Goal: Task Accomplishment & Management: Use online tool/utility

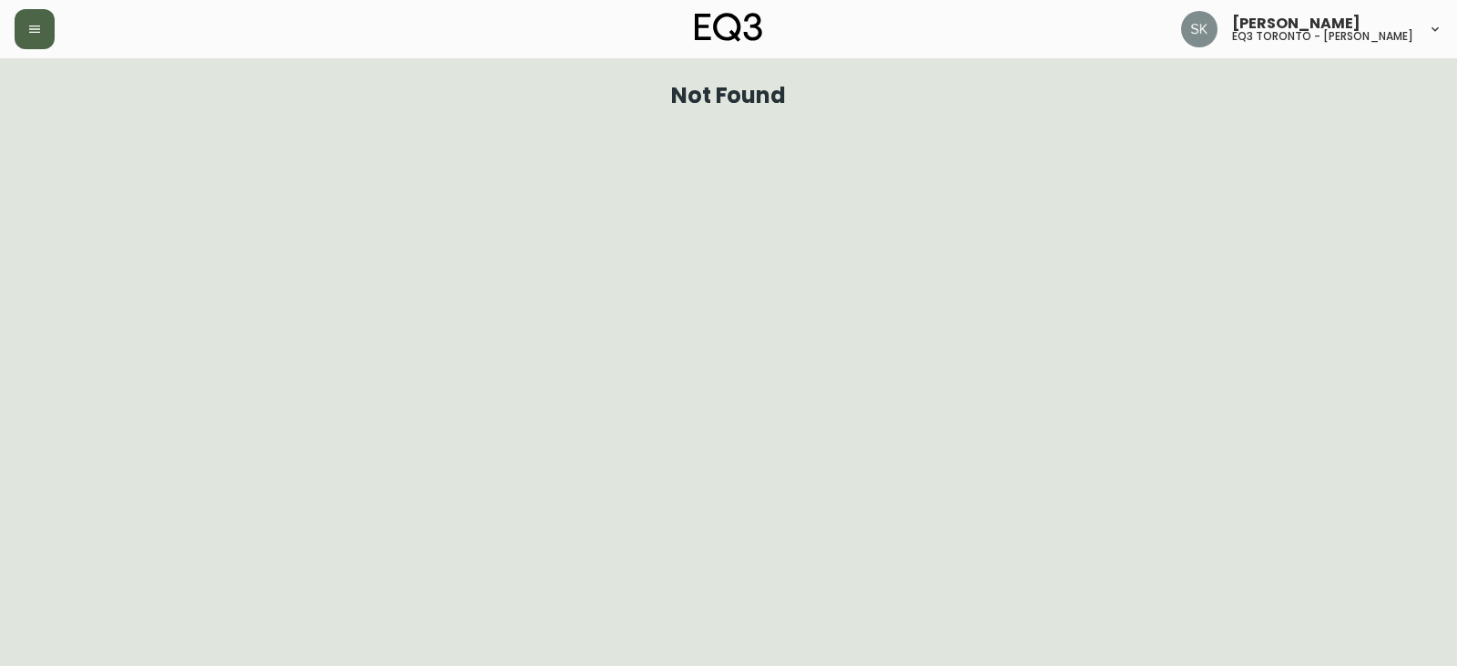
click at [47, 36] on button "button" at bounding box center [35, 29] width 40 height 40
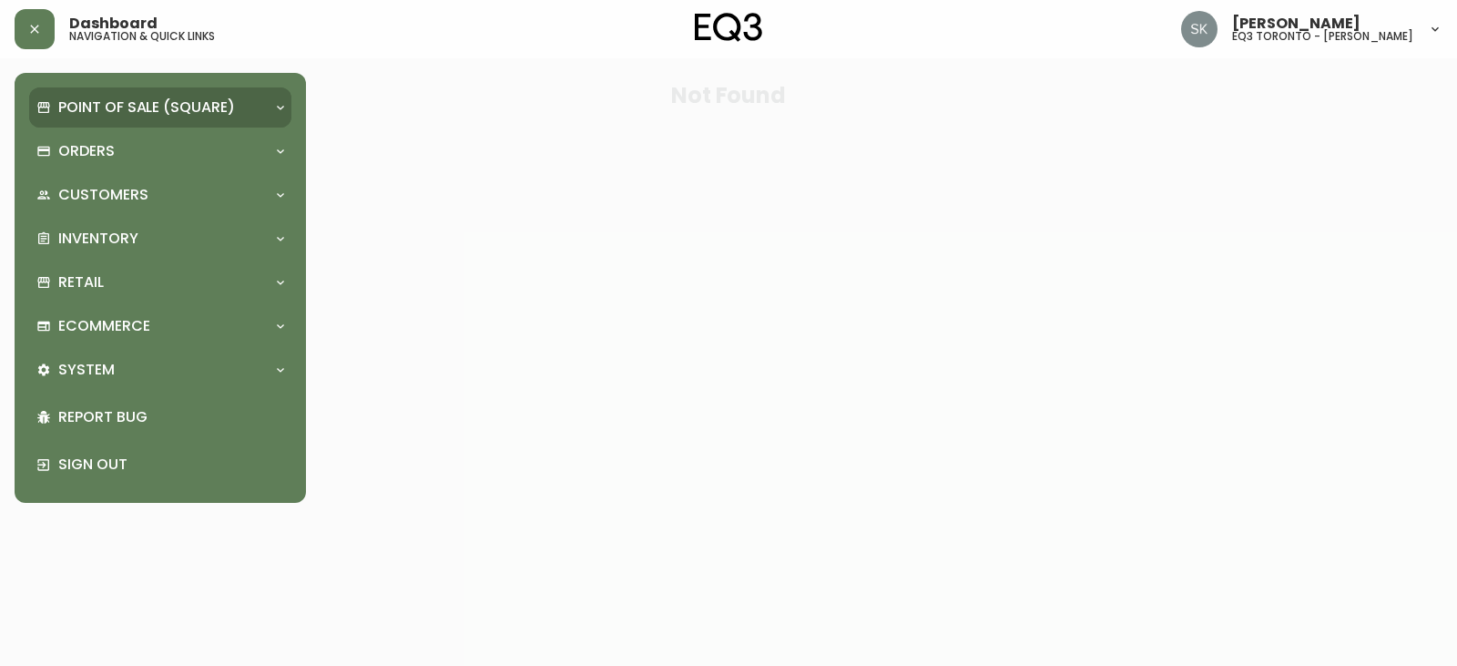
drag, startPoint x: 52, startPoint y: 106, endPoint x: 70, endPoint y: 110, distance: 18.8
click at [53, 106] on div "Point of Sale (Square)" at bounding box center [150, 107] width 229 height 20
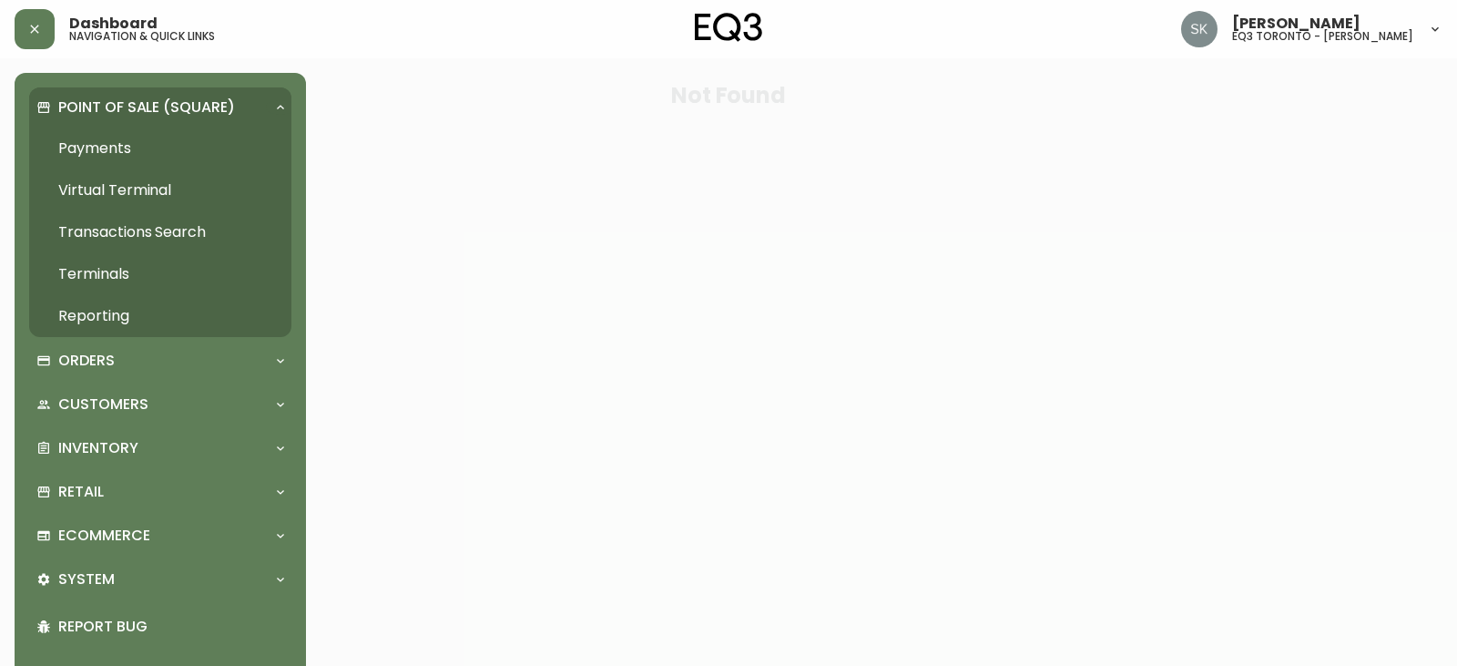
click at [140, 153] on link "Payments" at bounding box center [160, 148] width 262 height 42
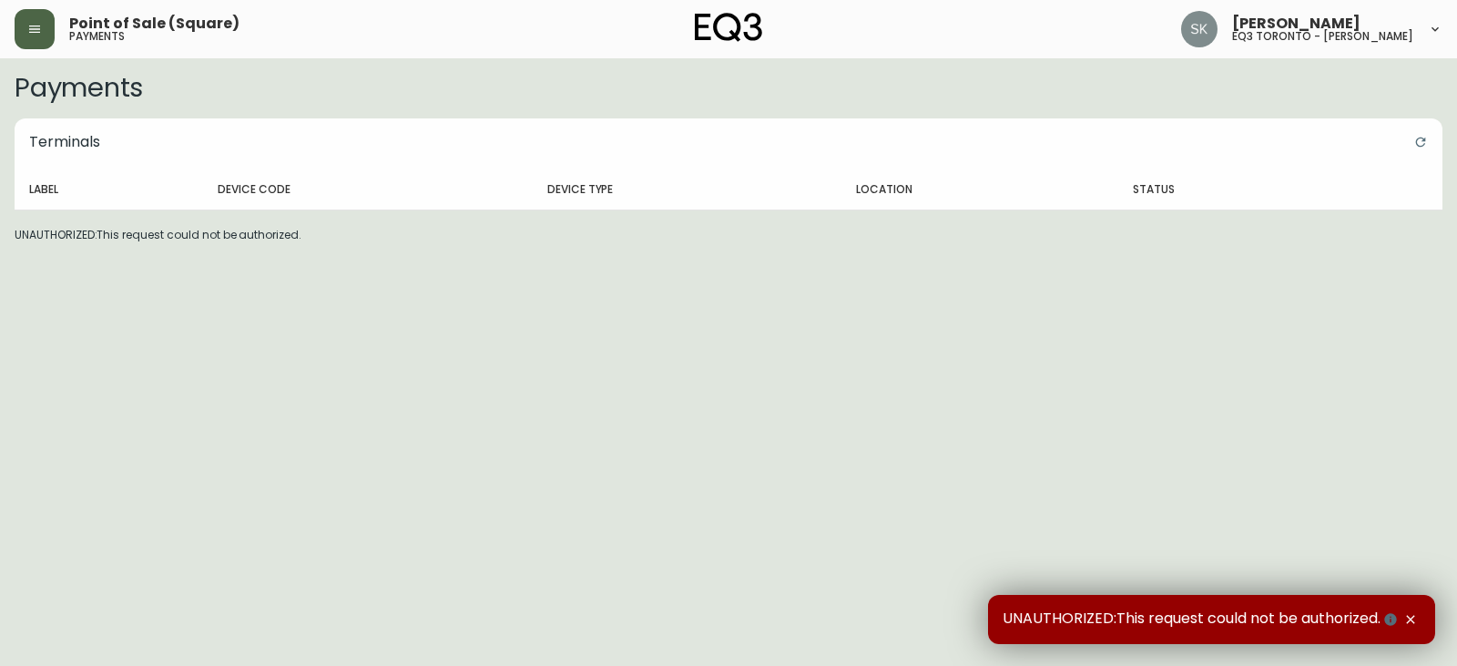
click at [29, 21] on button "button" at bounding box center [35, 29] width 40 height 40
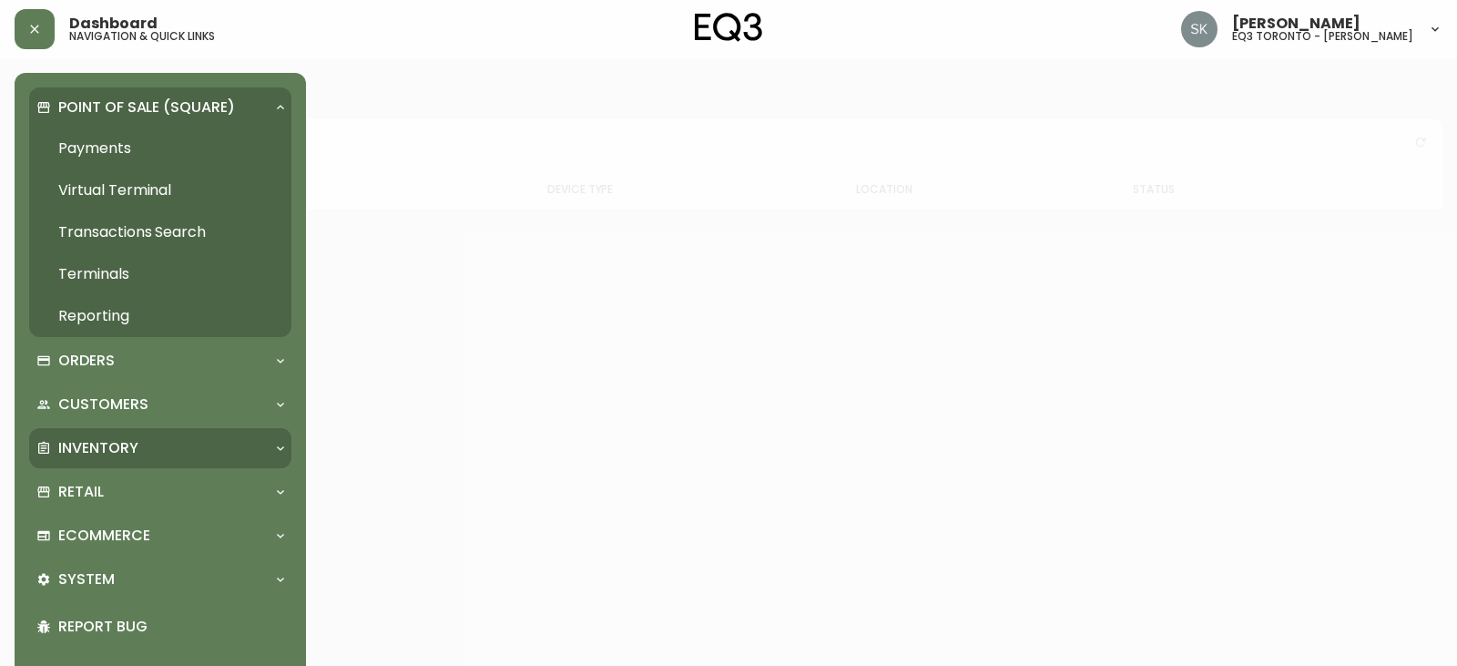
click at [107, 443] on p "Inventory" at bounding box center [98, 448] width 80 height 20
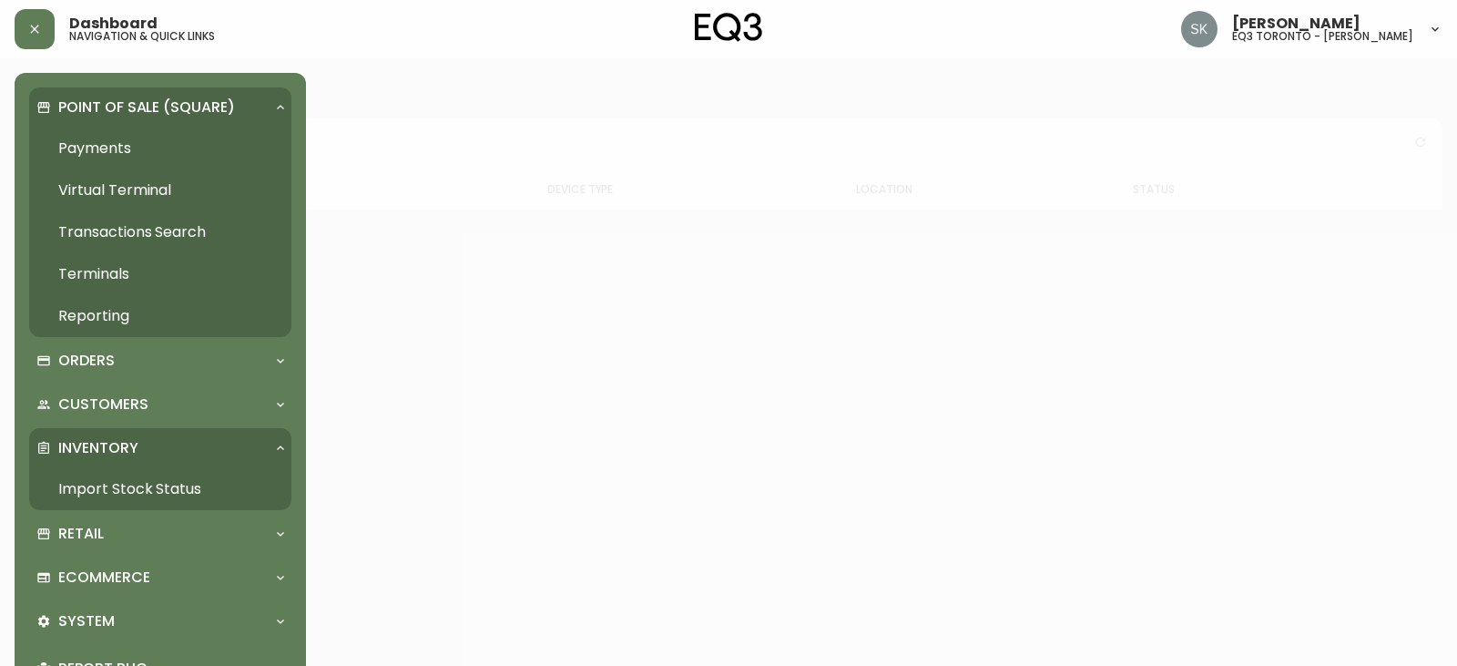
click at [194, 482] on link "Import Stock Status" at bounding box center [160, 489] width 262 height 42
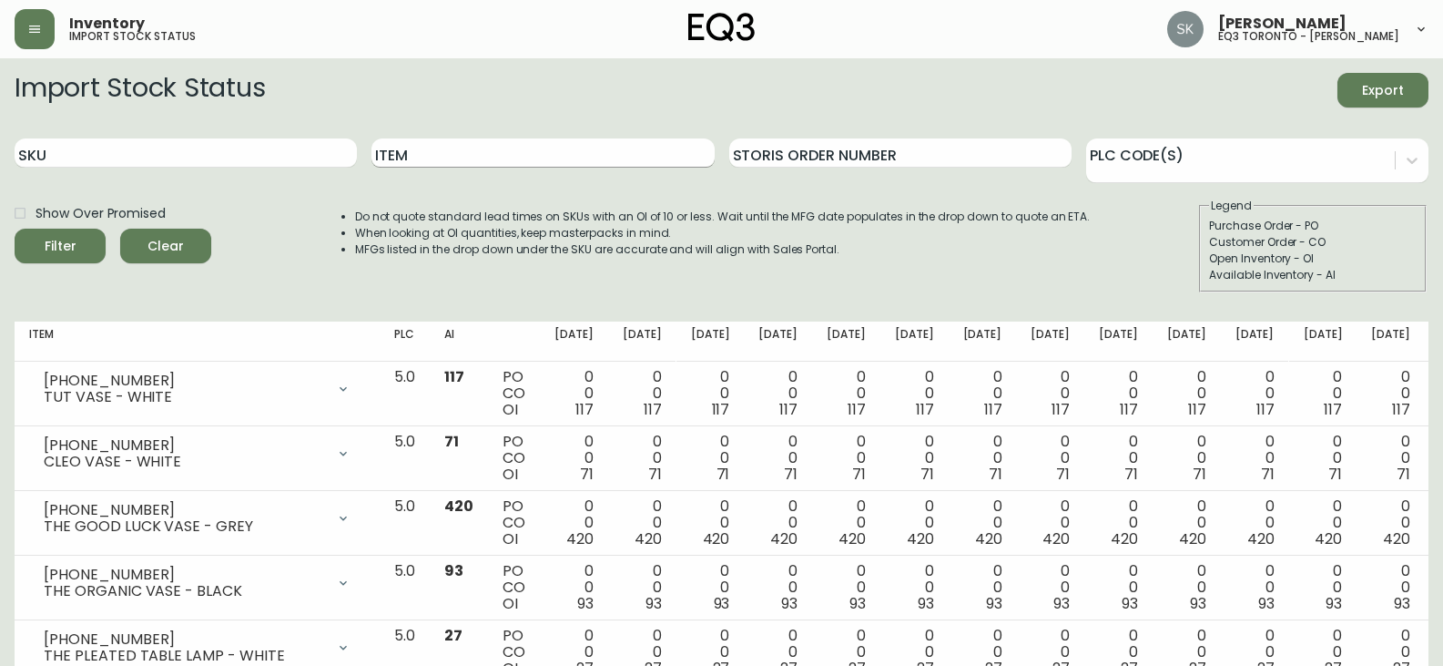
drag, startPoint x: 473, startPoint y: 154, endPoint x: 489, endPoint y: 148, distance: 17.3
click at [474, 154] on input "Item" at bounding box center [543, 152] width 342 height 29
type input "slub"
click at [15, 229] on button "Filter" at bounding box center [60, 246] width 91 height 35
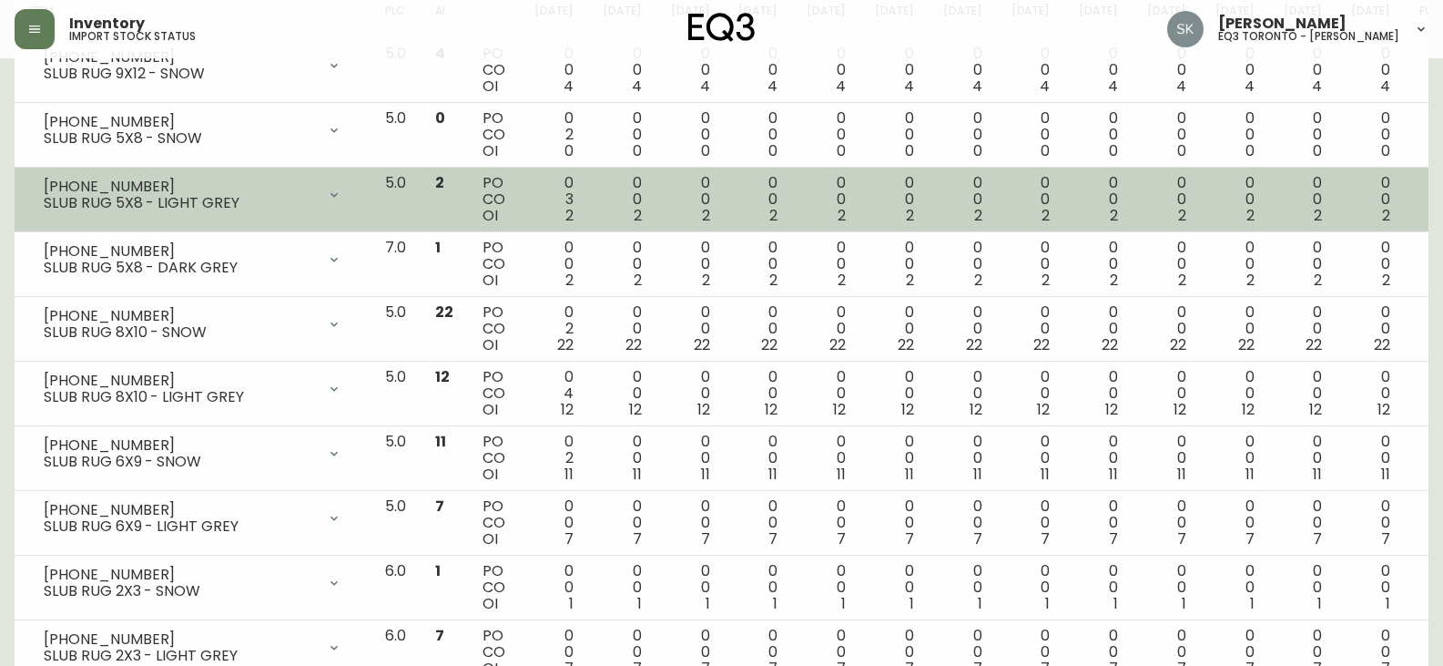
scroll to position [364, 0]
